Goal: Information Seeking & Learning: Learn about a topic

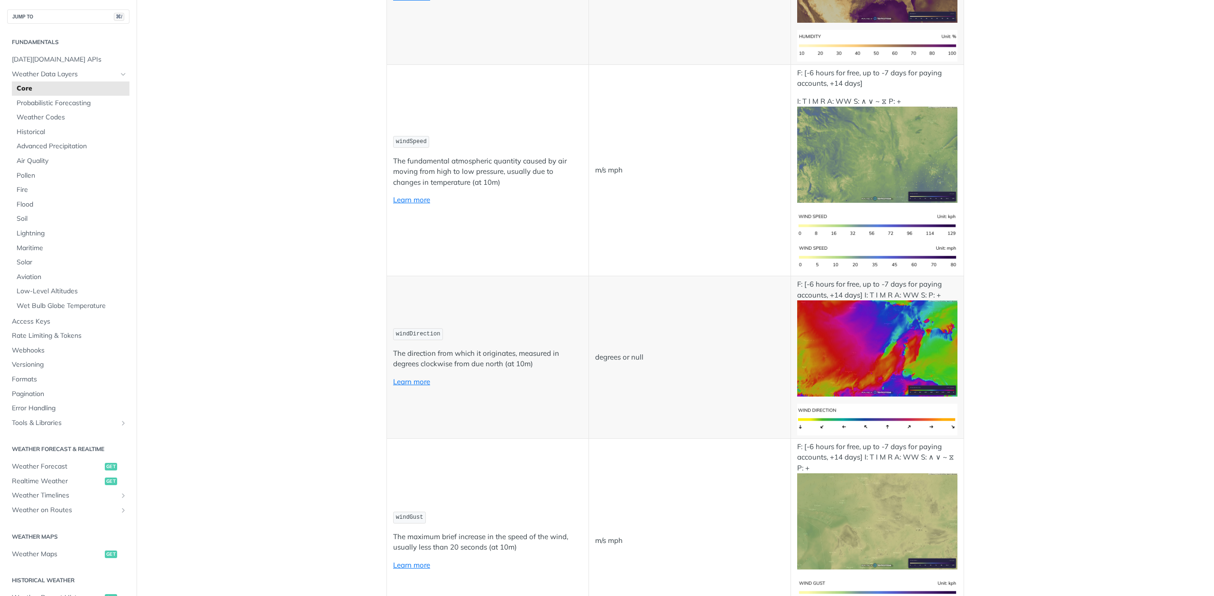
scroll to position [858, 0]
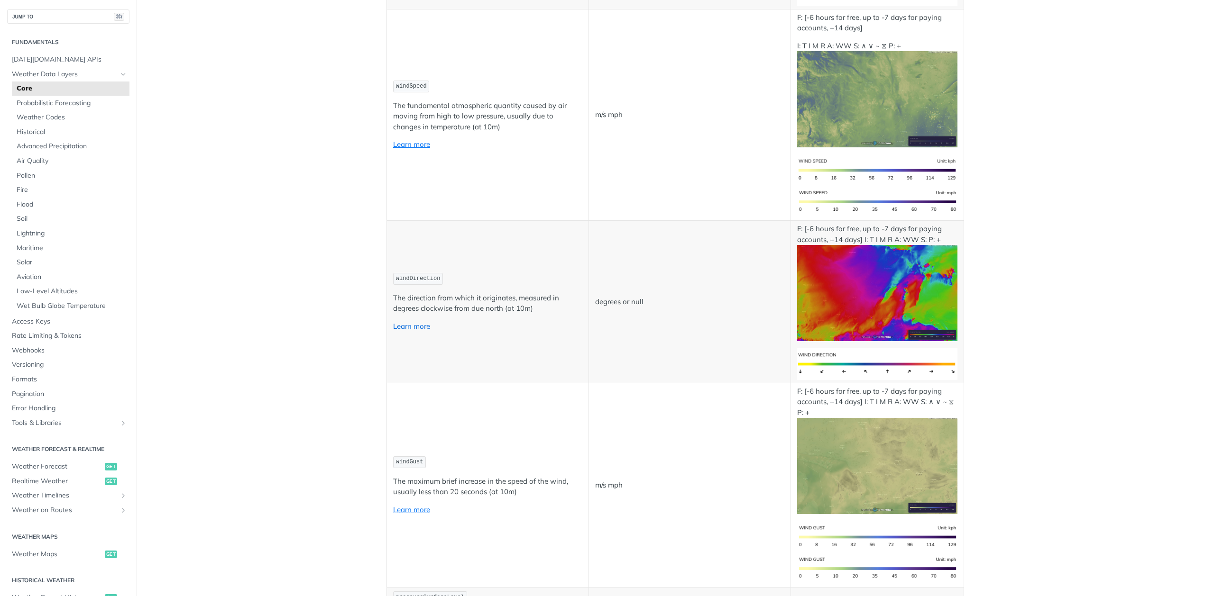
click at [423, 329] on link "Learn more" at bounding box center [411, 326] width 37 height 9
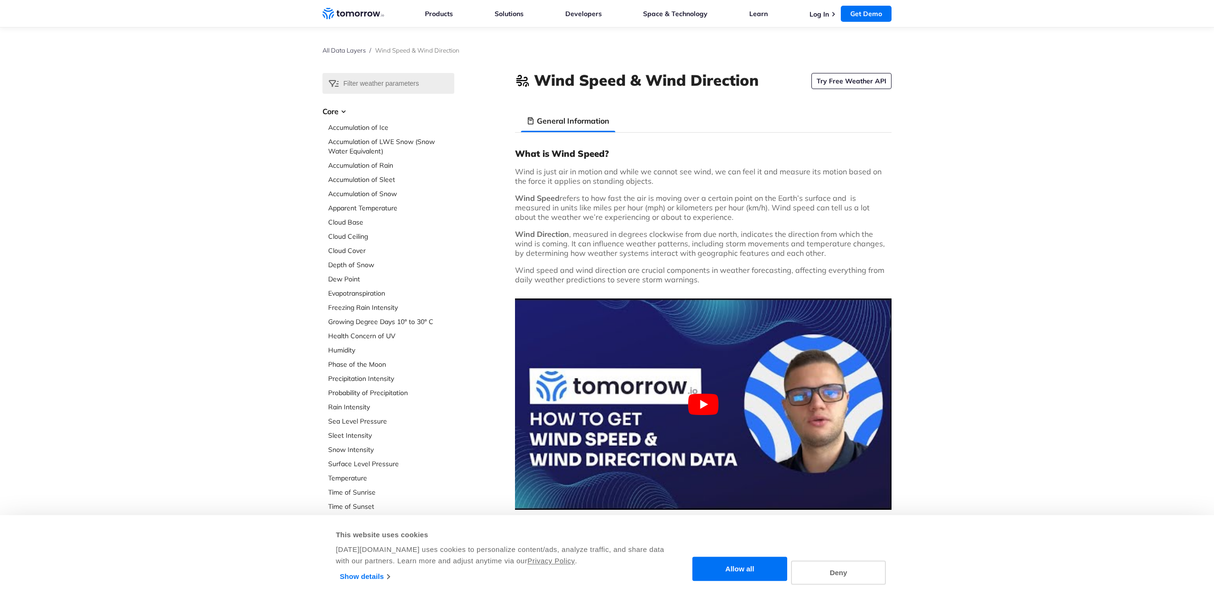
scroll to position [0, 0]
click at [749, 567] on button "Allow all" at bounding box center [739, 569] width 95 height 24
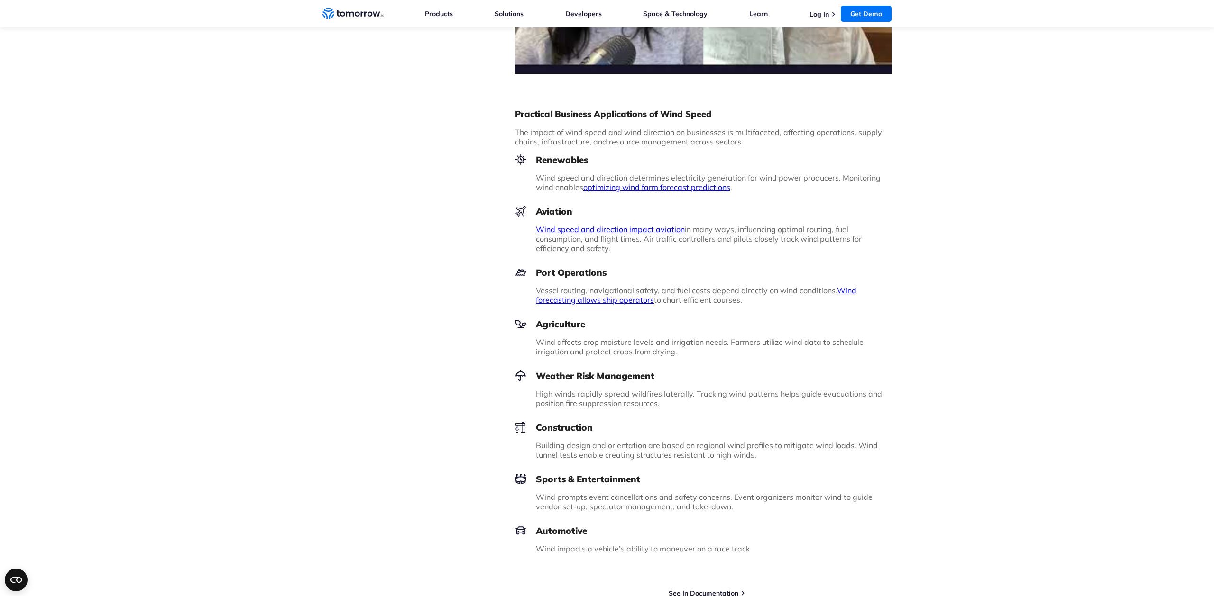
scroll to position [803, 0]
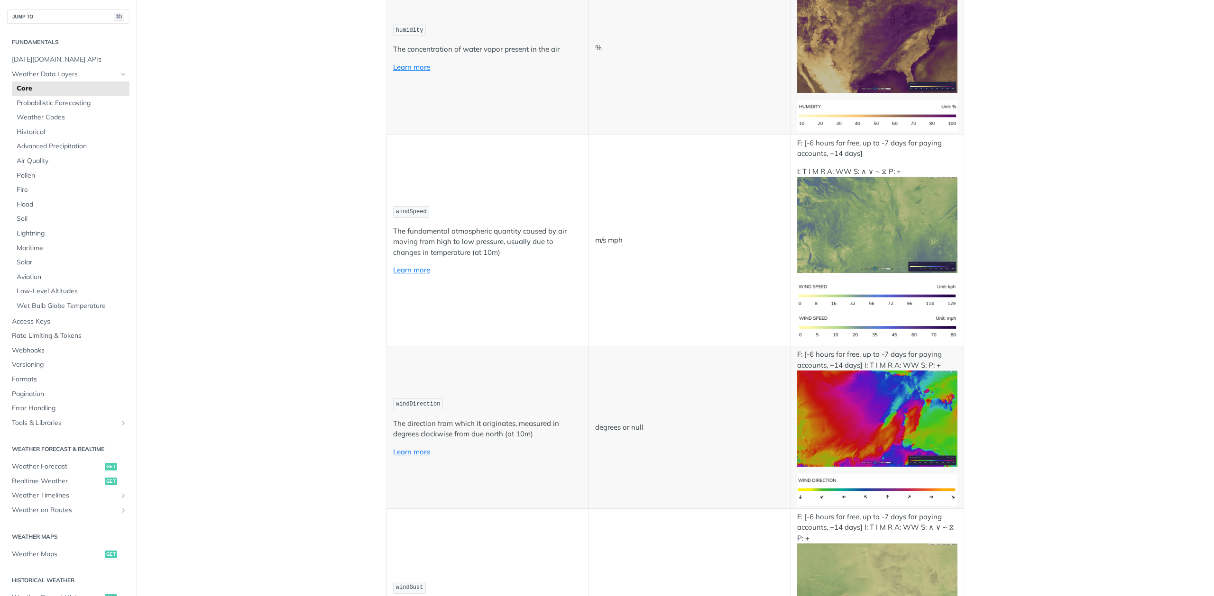
scroll to position [719, 0]
